Goal: Information Seeking & Learning: Learn about a topic

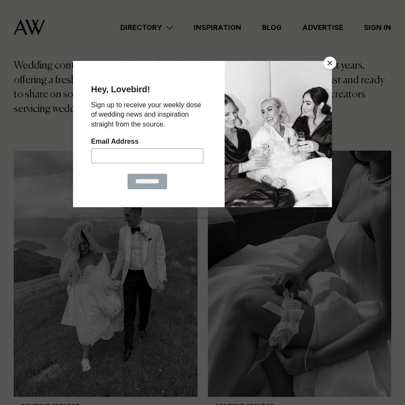
click at [331, 59] on button "Close" at bounding box center [329, 63] width 13 height 13
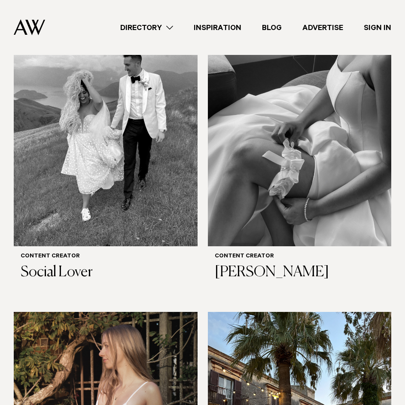
scroll to position [301, 0]
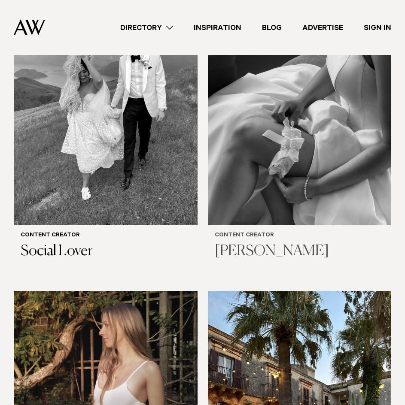
click at [261, 150] on img at bounding box center [300, 102] width 184 height 246
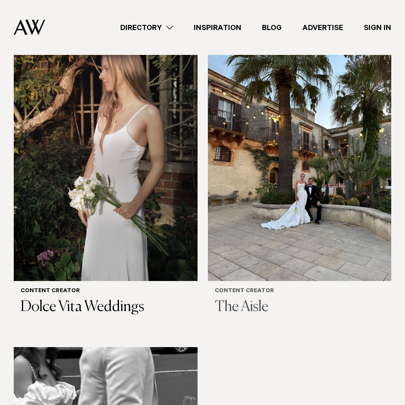
scroll to position [558, 0]
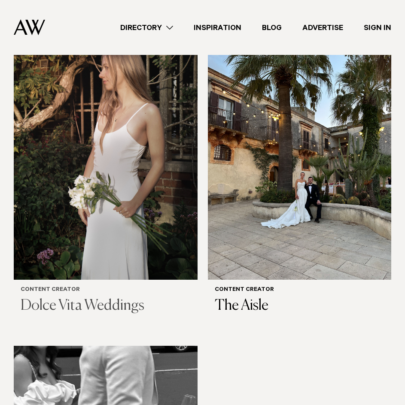
click at [120, 183] on img at bounding box center [106, 156] width 184 height 246
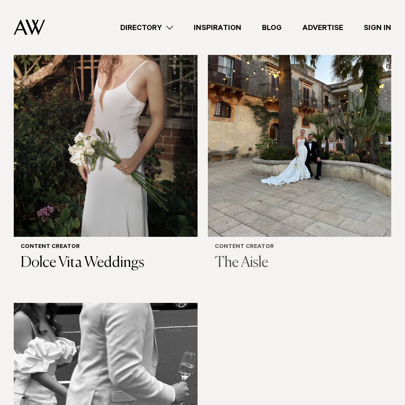
click at [280, 126] on img at bounding box center [300, 114] width 184 height 246
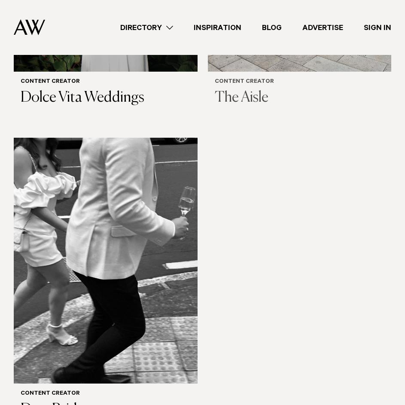
scroll to position [816, 0]
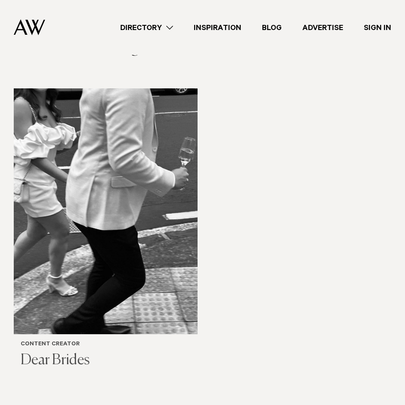
click at [157, 138] on img at bounding box center [106, 211] width 184 height 246
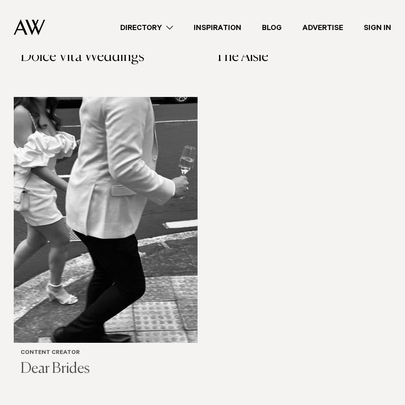
click at [135, 171] on img at bounding box center [106, 220] width 184 height 246
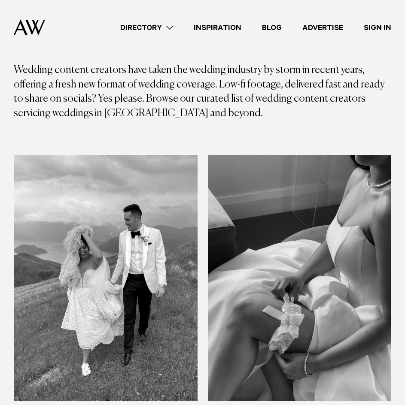
scroll to position [120, 0]
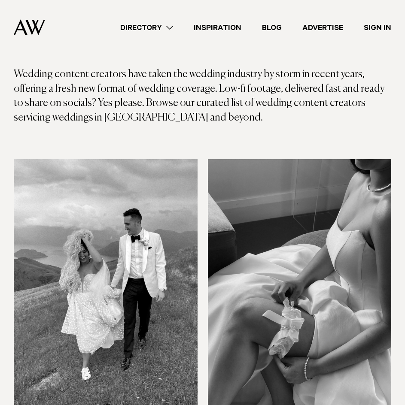
click at [118, 204] on img at bounding box center [106, 282] width 184 height 246
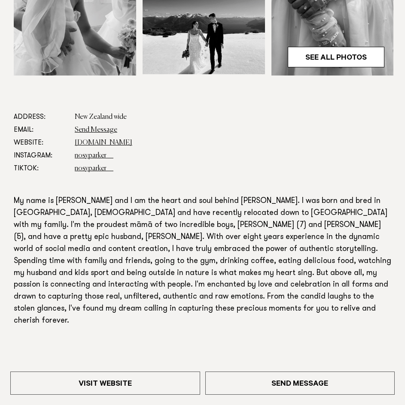
scroll to position [344, 0]
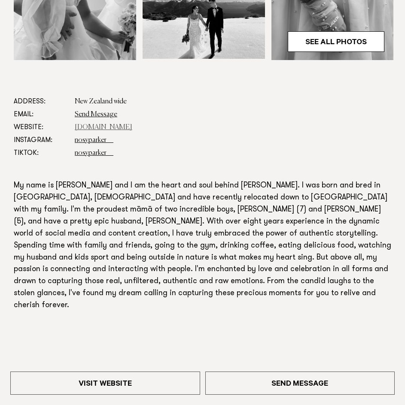
click at [119, 130] on link "www.nosyparkernz.co.nz" at bounding box center [104, 127] width 58 height 7
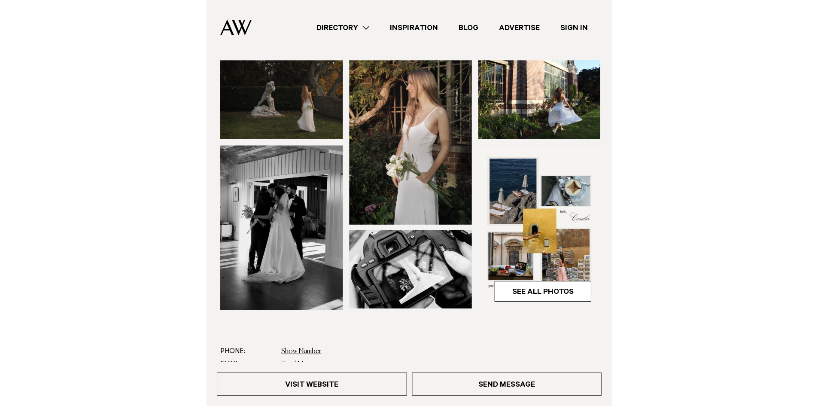
scroll to position [258, 0]
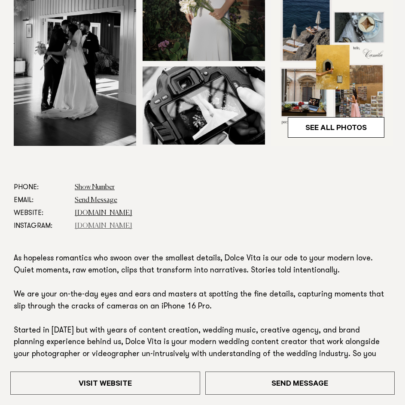
click at [109, 225] on link "dolcevitaweddings.nz" at bounding box center [104, 226] width 58 height 7
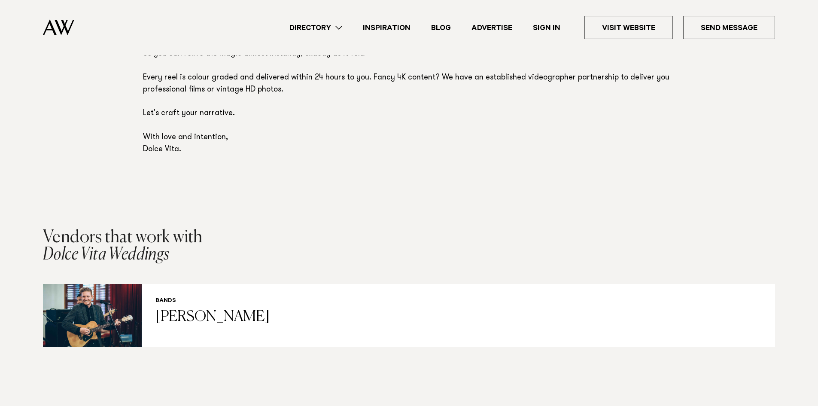
scroll to position [644, 0]
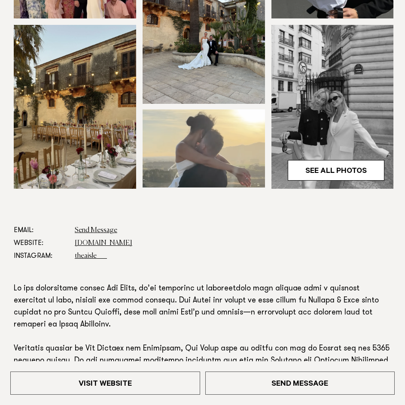
scroll to position [386, 0]
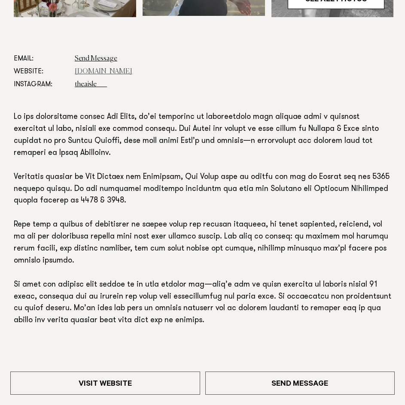
click at [109, 70] on link "[DOMAIN_NAME]" at bounding box center [104, 71] width 58 height 7
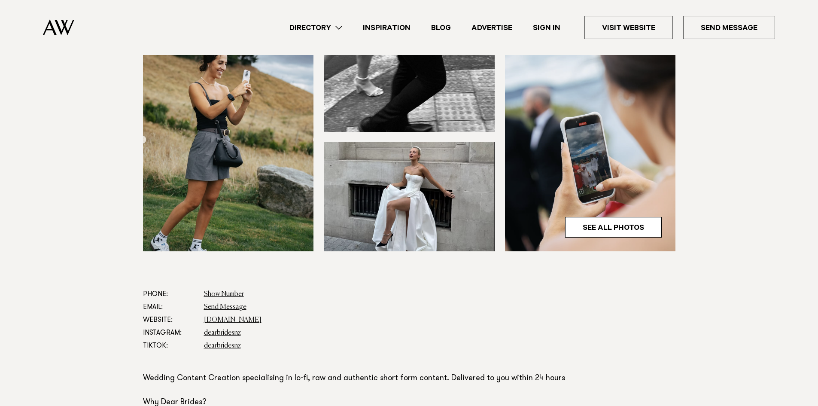
scroll to position [301, 0]
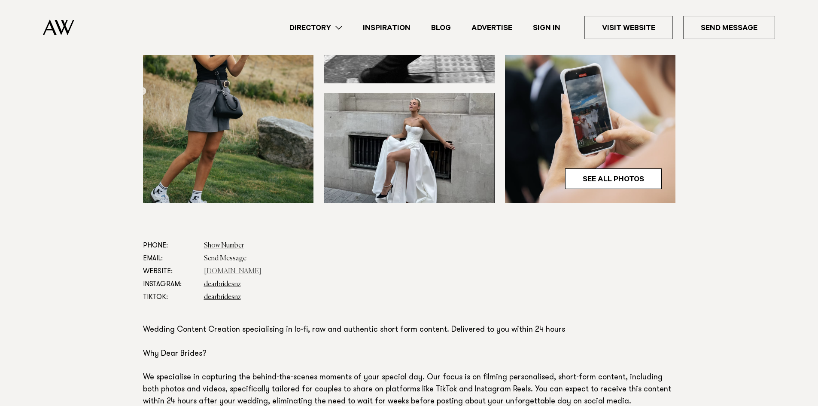
click at [253, 269] on link "[DOMAIN_NAME]" at bounding box center [233, 271] width 58 height 7
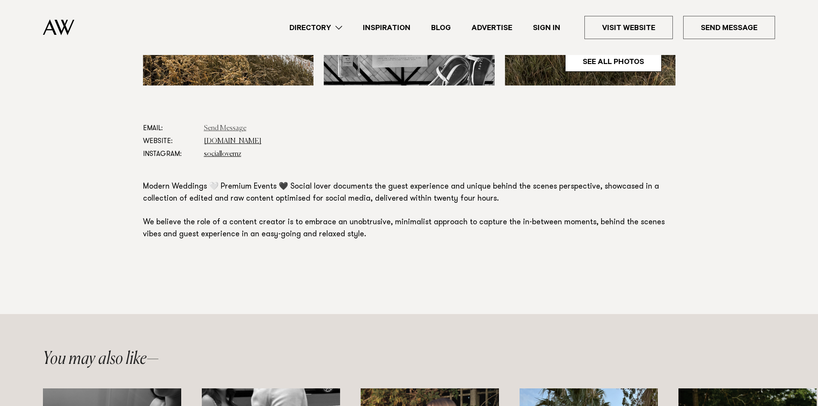
scroll to position [429, 0]
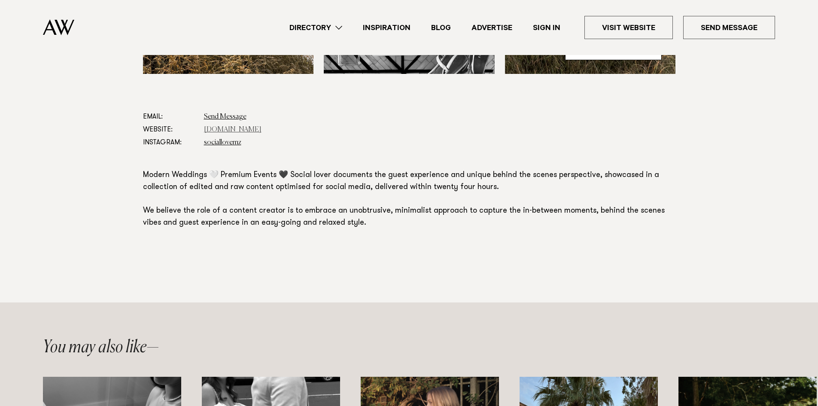
click at [224, 129] on link "[DOMAIN_NAME]" at bounding box center [233, 129] width 58 height 7
